Goal: Information Seeking & Learning: Find specific fact

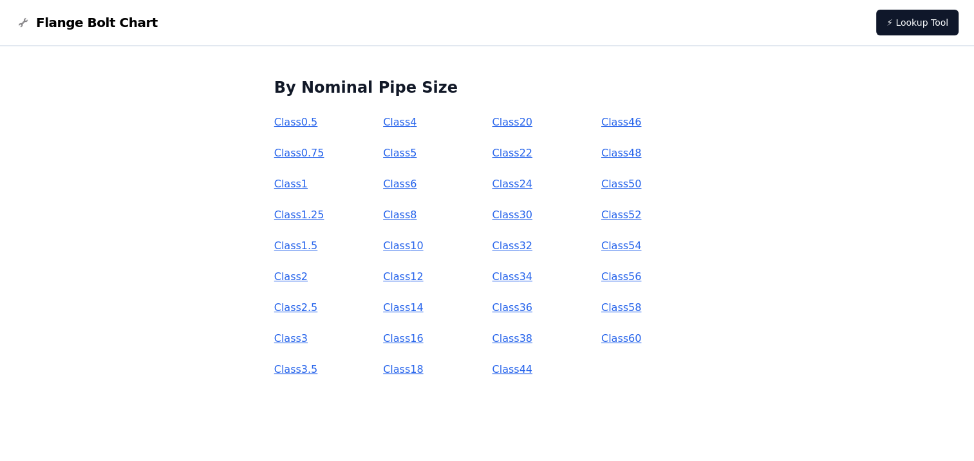
scroll to position [109, 0]
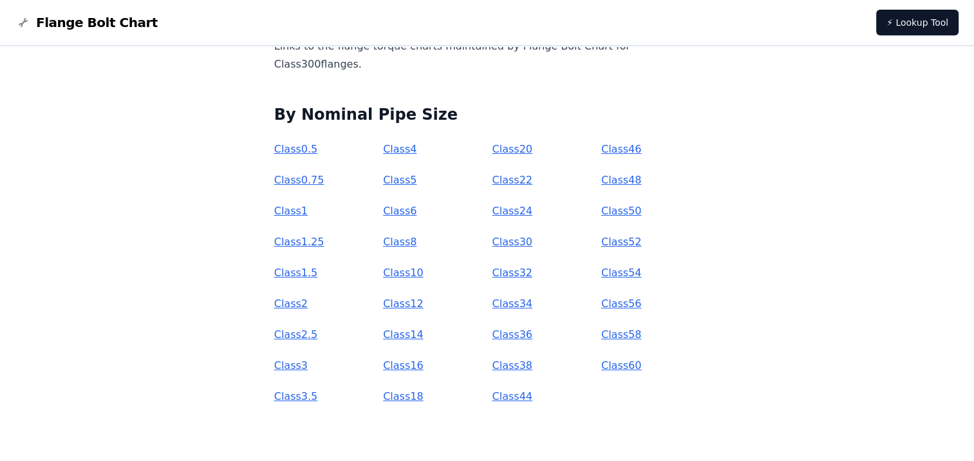
click at [308, 366] on link "Class 3" at bounding box center [290, 365] width 33 height 12
click at [308, 301] on link "Class 2" at bounding box center [290, 304] width 33 height 12
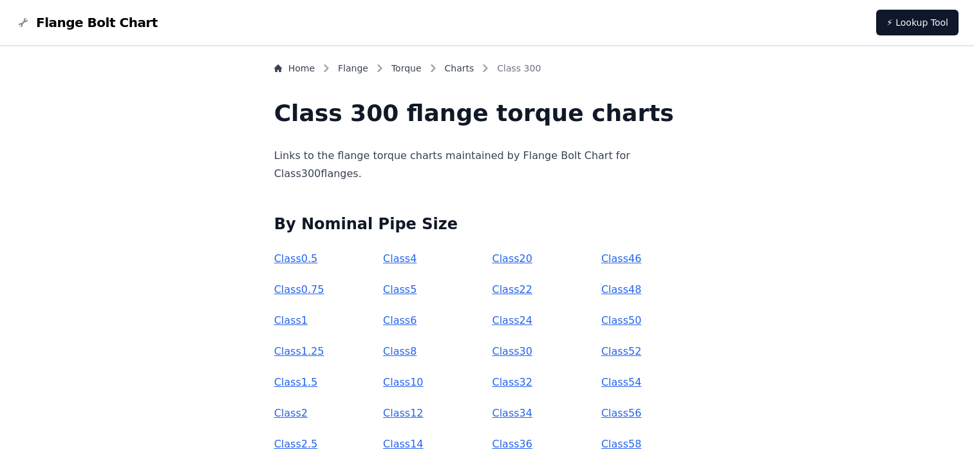
scroll to position [111, 0]
